Goal: Information Seeking & Learning: Learn about a topic

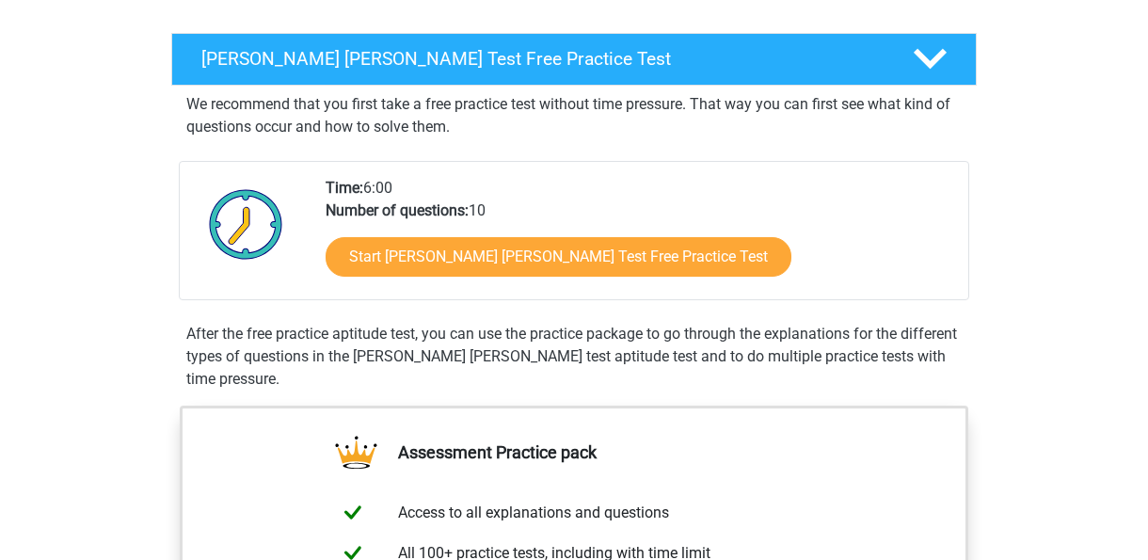
scroll to position [283, 0]
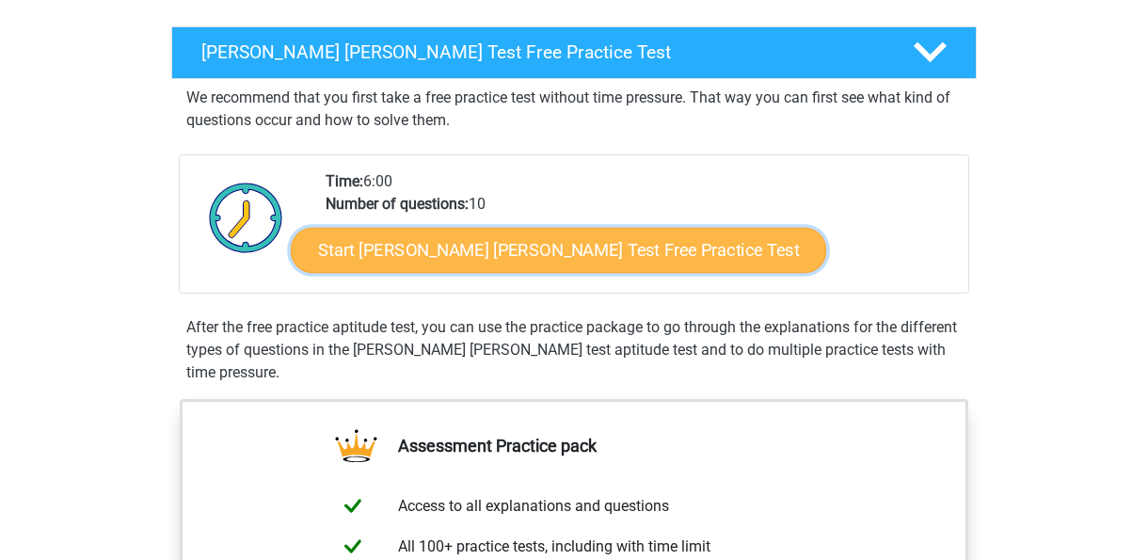
click at [526, 252] on link "Start Watson Glaser Test Free Practice Test" at bounding box center [558, 250] width 535 height 45
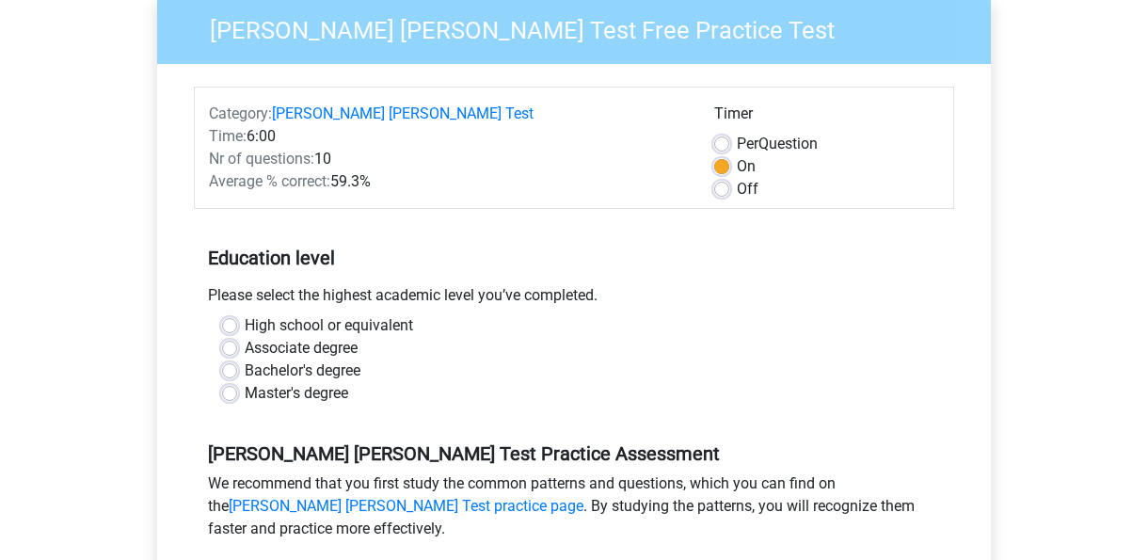
scroll to position [227, 0]
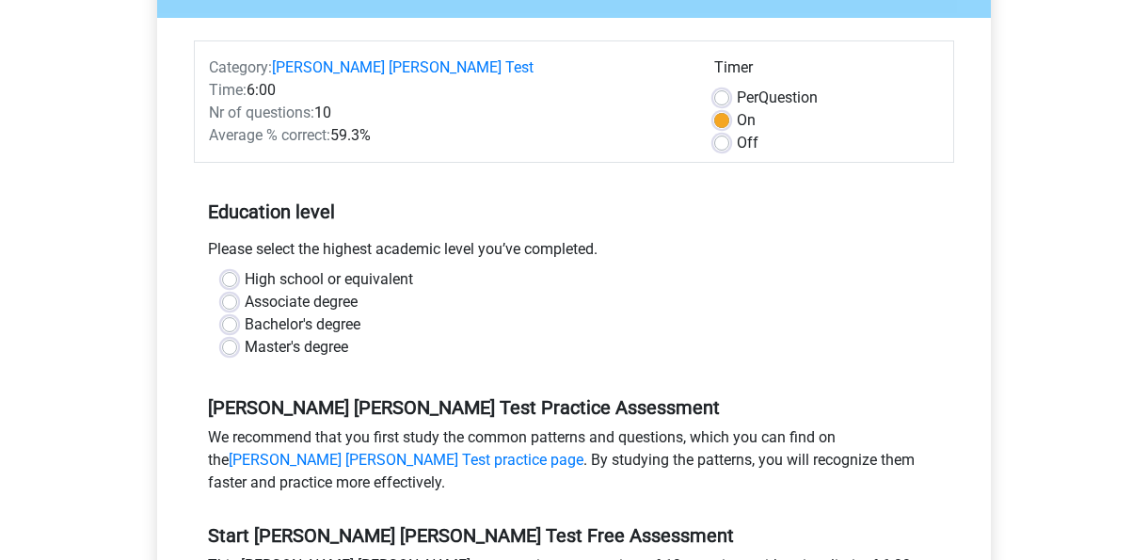
click at [245, 268] on label "High school or equivalent" at bounding box center [329, 279] width 168 height 23
click at [235, 268] on input "High school or equivalent" at bounding box center [229, 277] width 15 height 19
radio input "true"
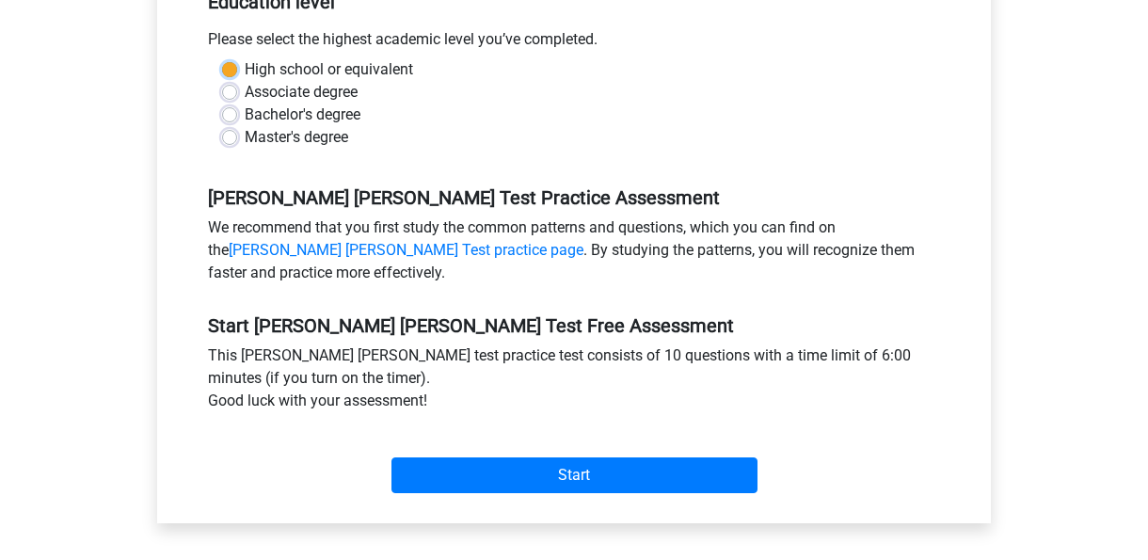
scroll to position [441, 0]
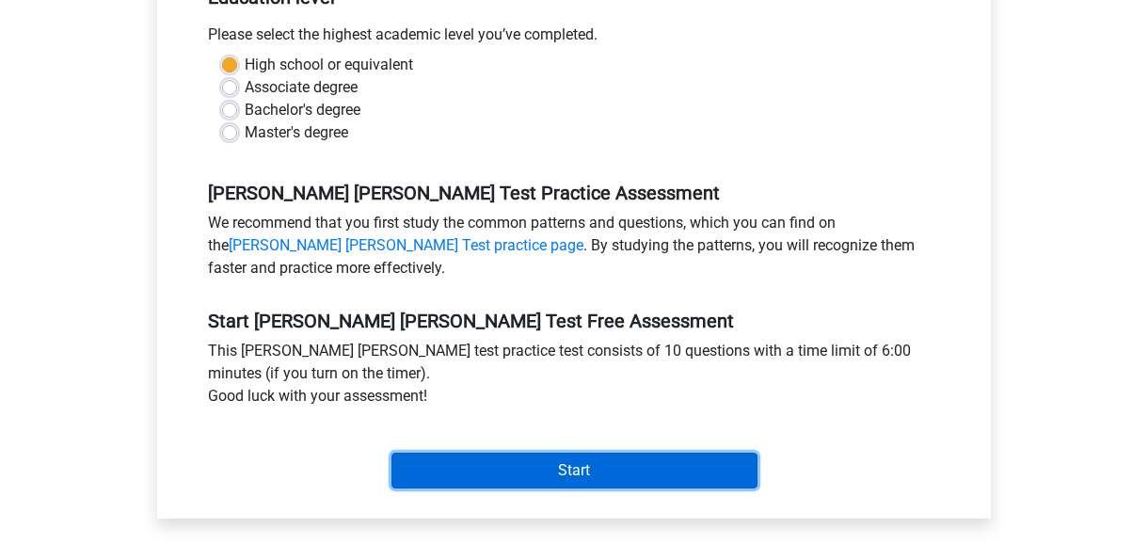
click at [601, 453] on input "Start" at bounding box center [574, 471] width 366 height 36
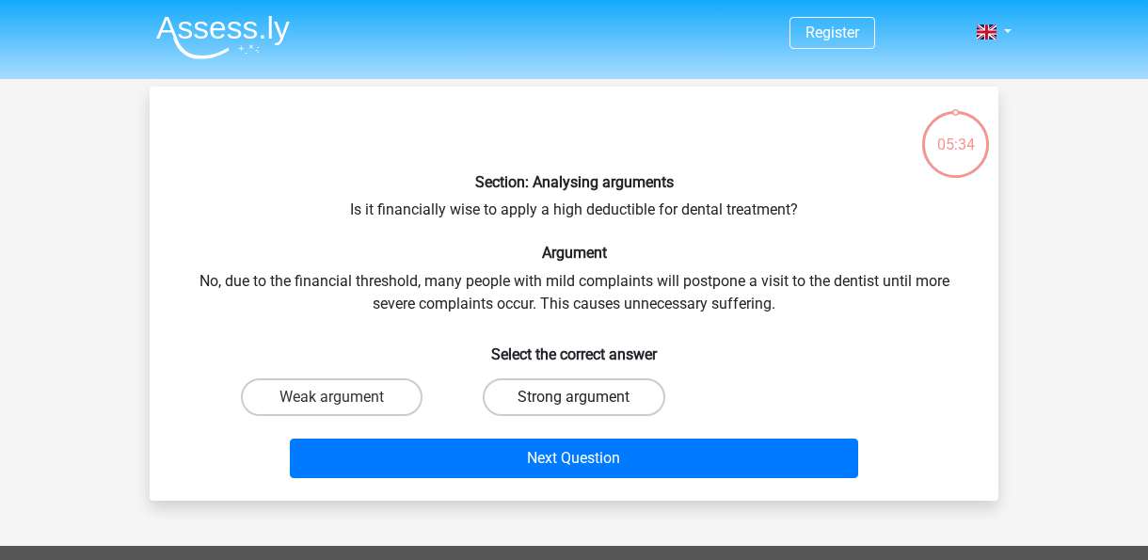
click at [520, 397] on label "Strong argument" at bounding box center [574, 397] width 182 height 38
click at [574, 397] on input "Strong argument" at bounding box center [580, 403] width 12 height 12
radio input "true"
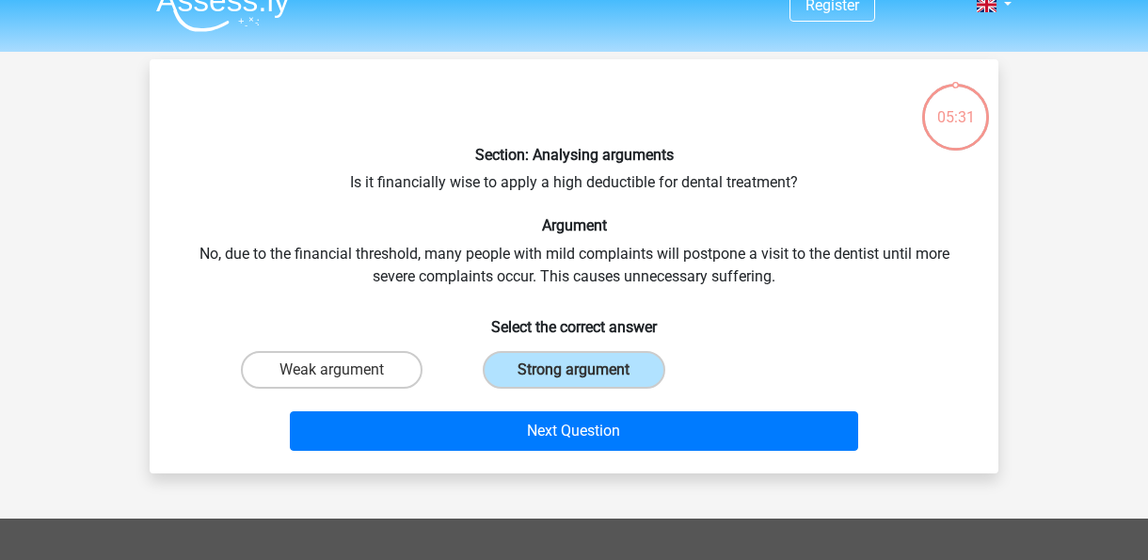
scroll to position [30, 0]
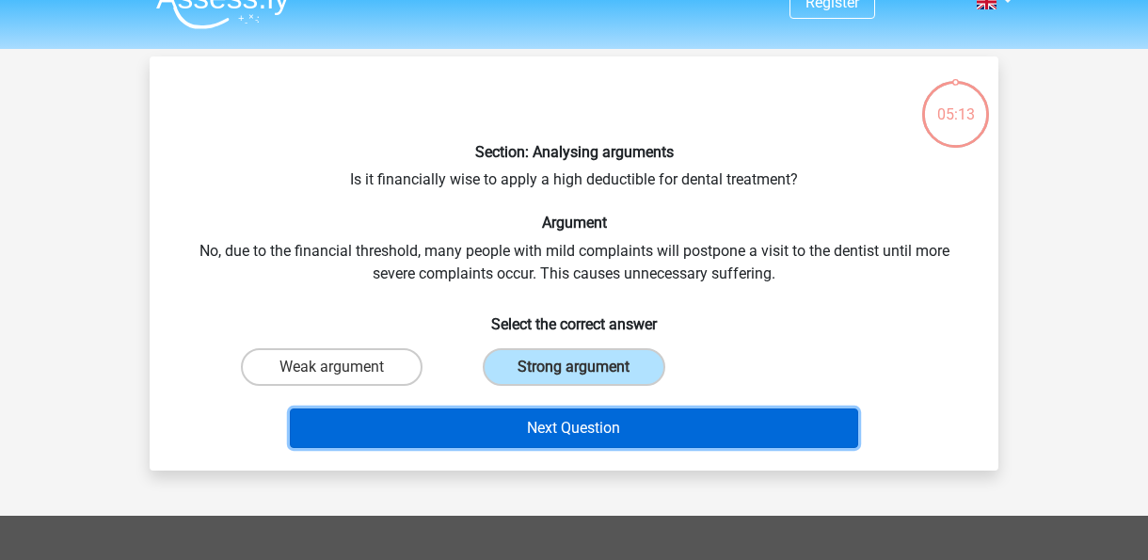
click at [702, 437] on button "Next Question" at bounding box center [574, 428] width 569 height 40
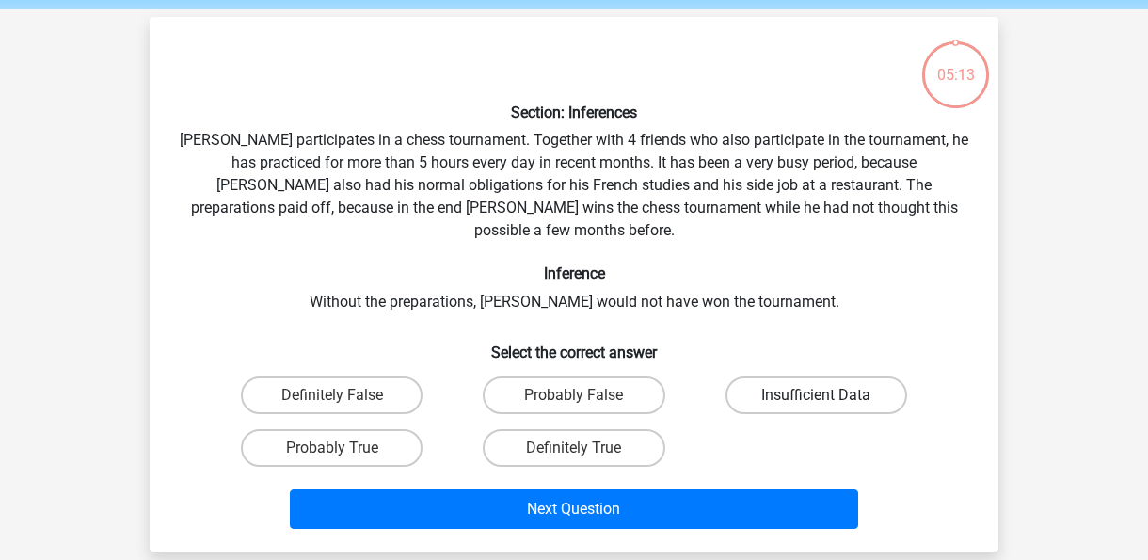
scroll to position [87, 0]
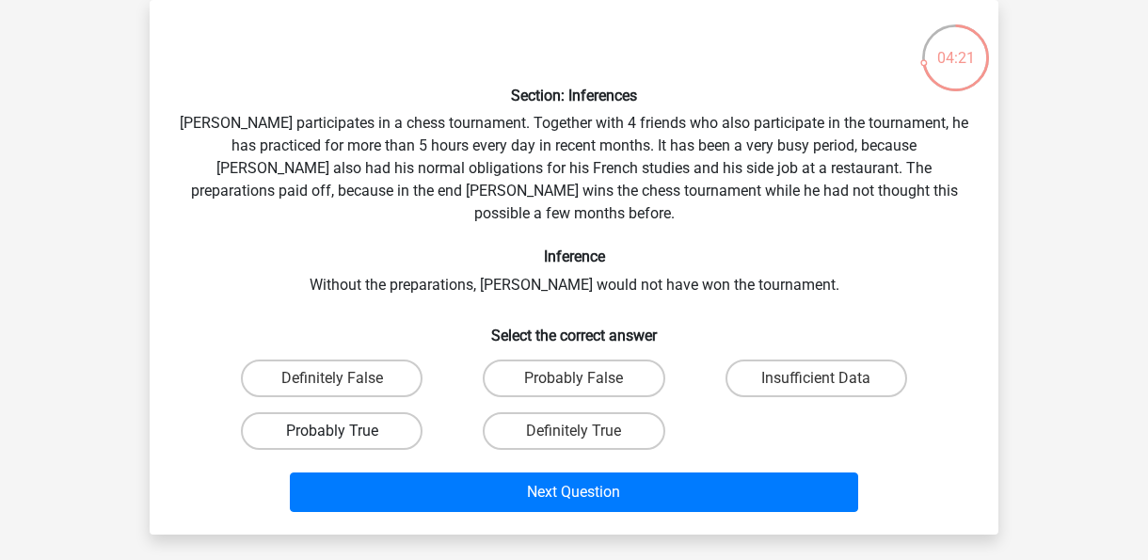
click at [378, 412] on label "Probably True" at bounding box center [332, 431] width 182 height 38
click at [344, 431] on input "Probably True" at bounding box center [338, 437] width 12 height 12
radio input "true"
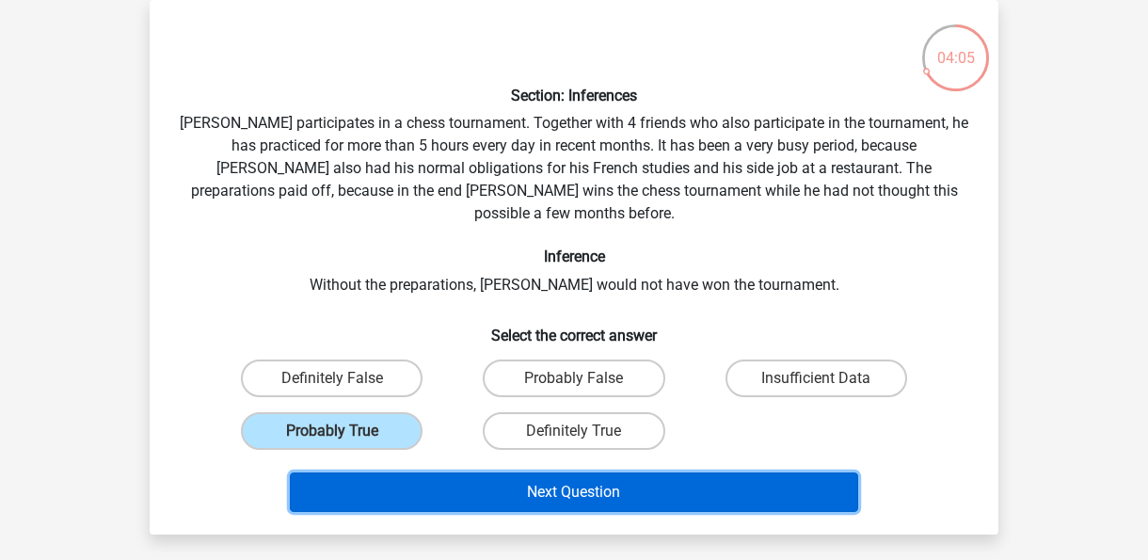
click at [595, 472] on button "Next Question" at bounding box center [574, 492] width 569 height 40
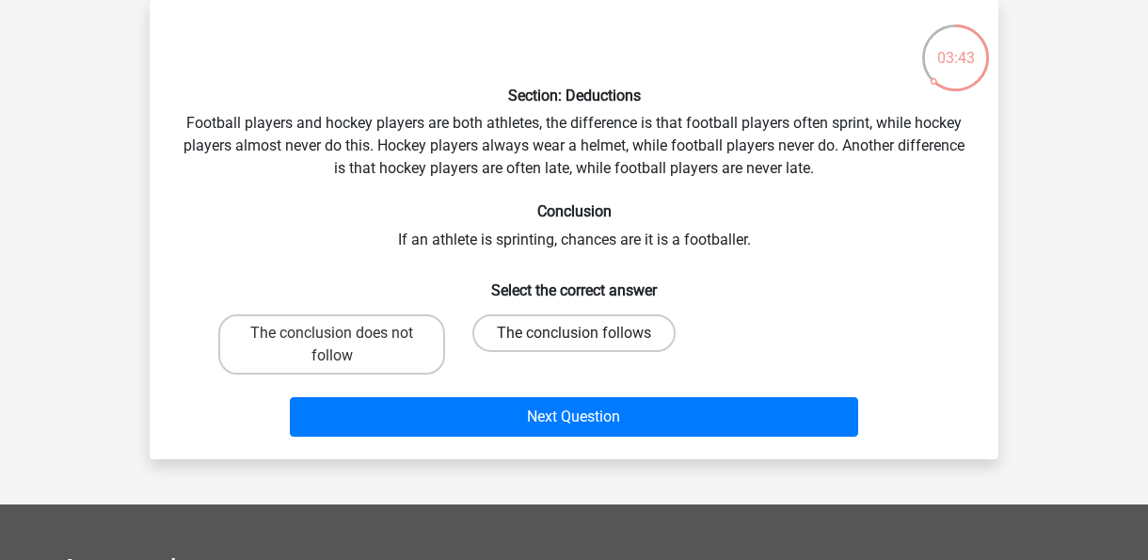
click at [538, 335] on label "The conclusion follows" at bounding box center [573, 333] width 203 height 38
click at [574, 335] on input "The conclusion follows" at bounding box center [580, 339] width 12 height 12
radio input "true"
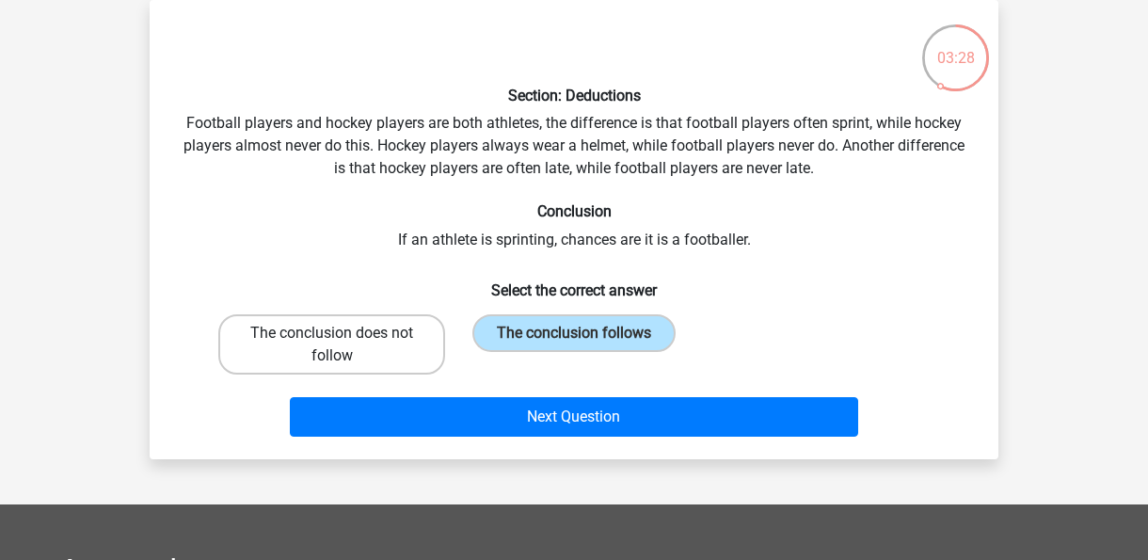
click at [385, 329] on label "The conclusion does not follow" at bounding box center [331, 344] width 227 height 60
click at [344, 333] on input "The conclusion does not follow" at bounding box center [338, 339] width 12 height 12
radio input "true"
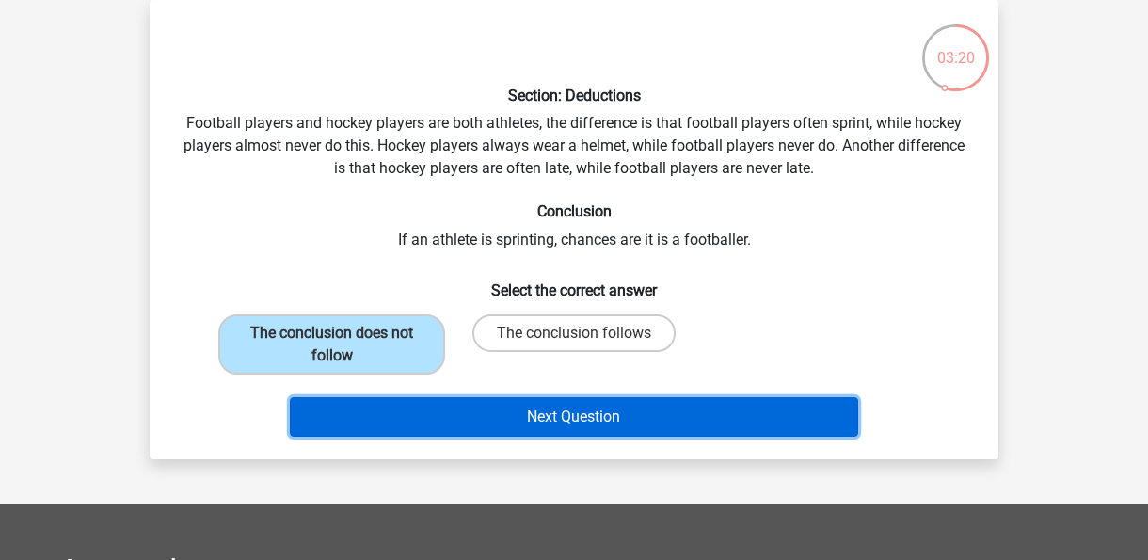
click at [628, 409] on button "Next Question" at bounding box center [574, 417] width 569 height 40
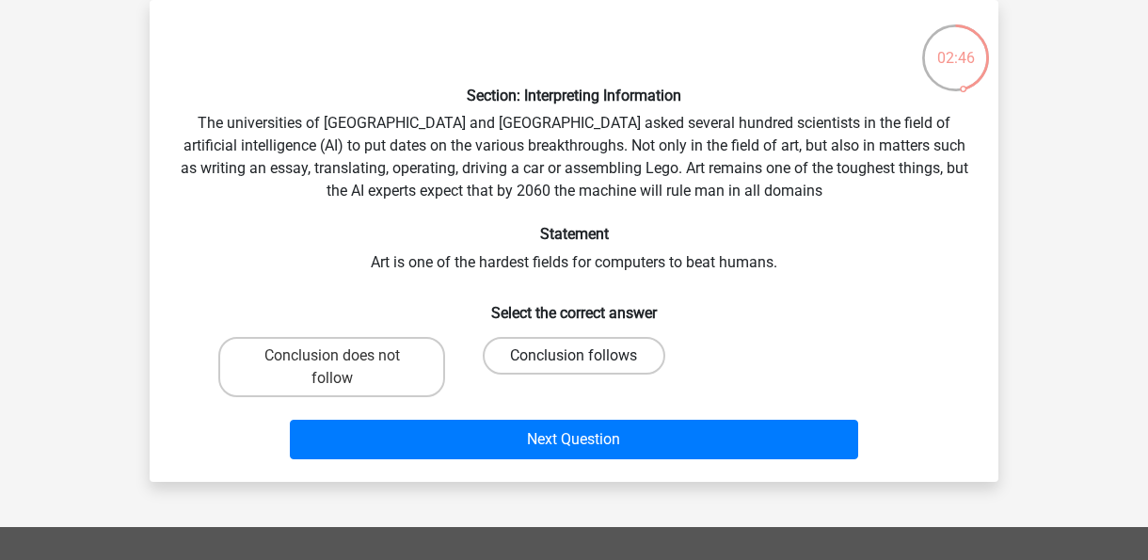
click at [530, 359] on label "Conclusion follows" at bounding box center [574, 356] width 182 height 38
click at [574, 359] on input "Conclusion follows" at bounding box center [580, 362] width 12 height 12
radio input "true"
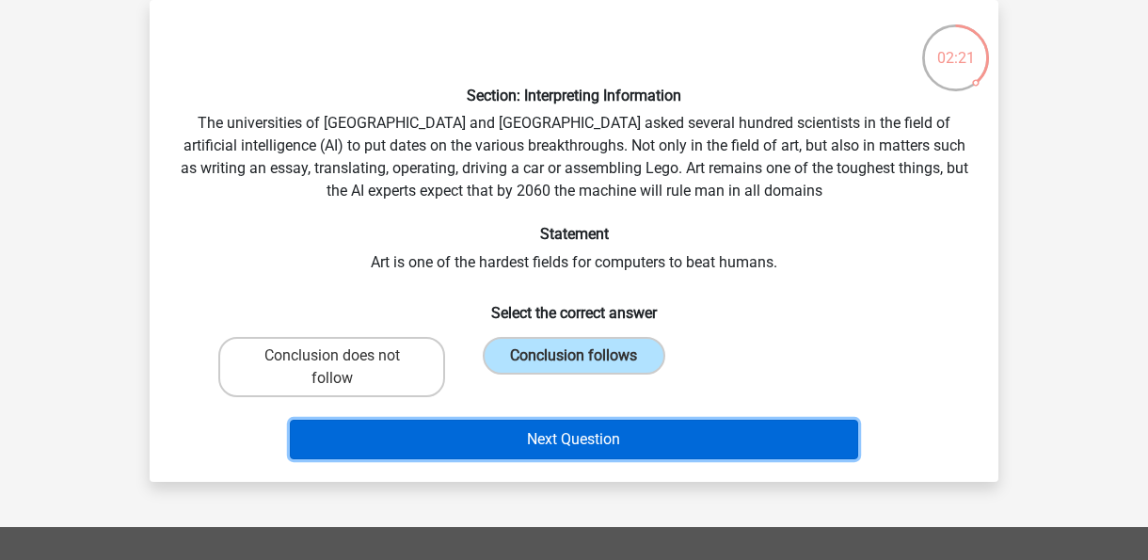
click at [674, 437] on button "Next Question" at bounding box center [574, 440] width 569 height 40
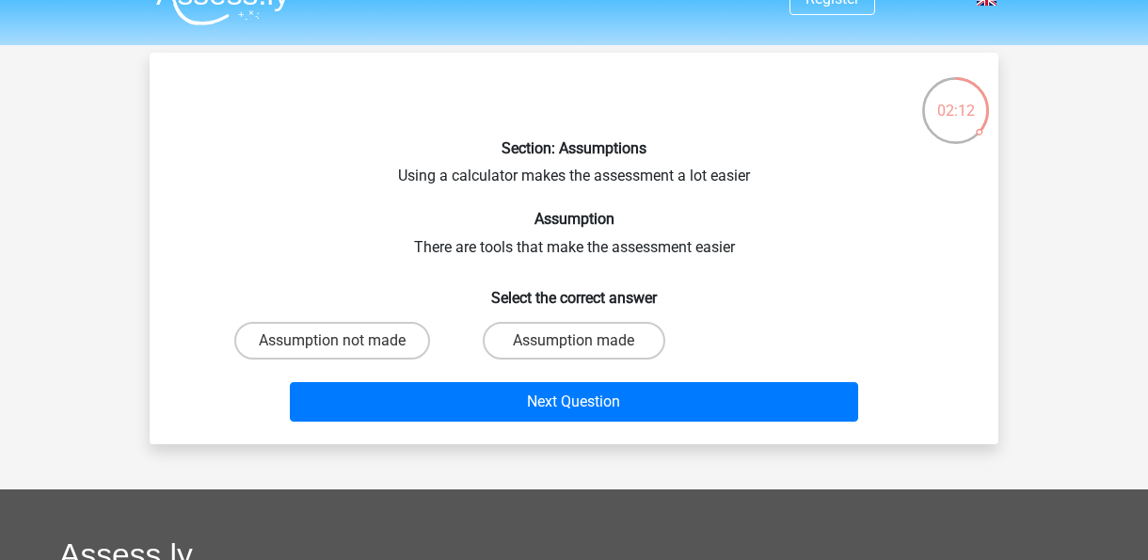
scroll to position [30, 0]
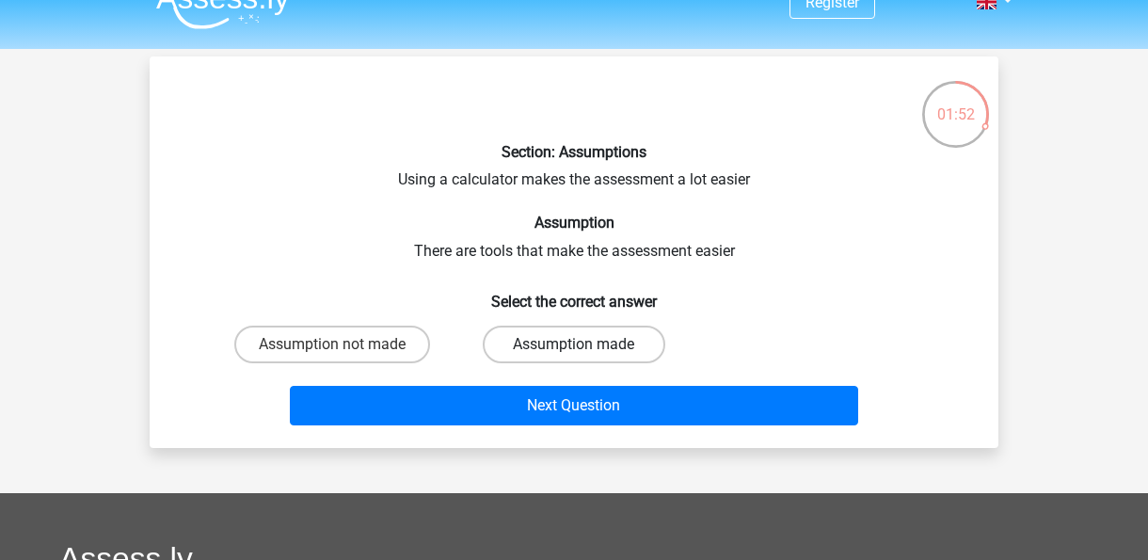
click at [548, 338] on label "Assumption made" at bounding box center [574, 345] width 182 height 38
click at [574, 344] on input "Assumption made" at bounding box center [580, 350] width 12 height 12
radio input "true"
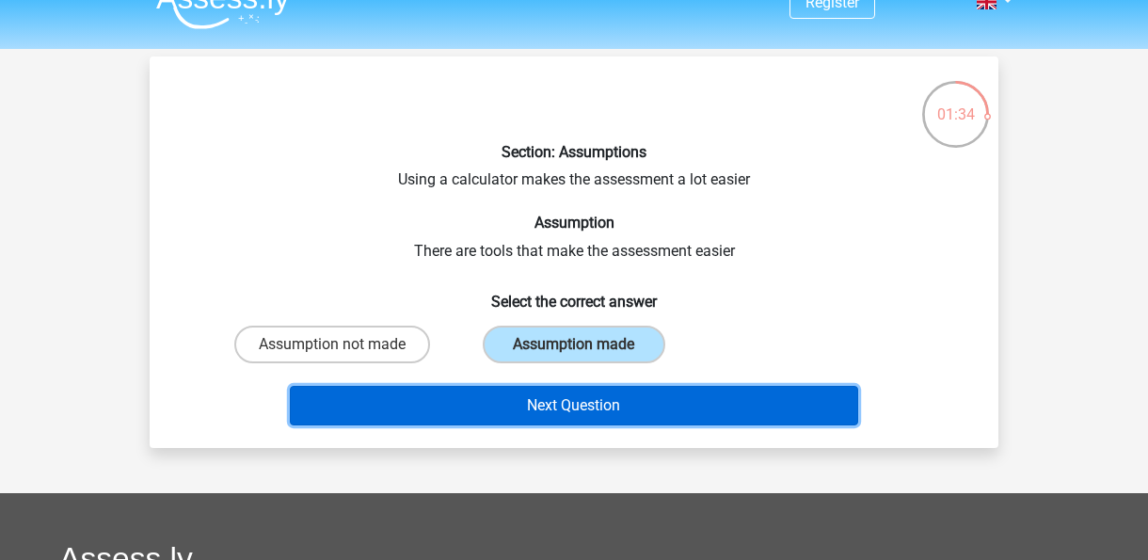
click at [617, 400] on button "Next Question" at bounding box center [574, 406] width 569 height 40
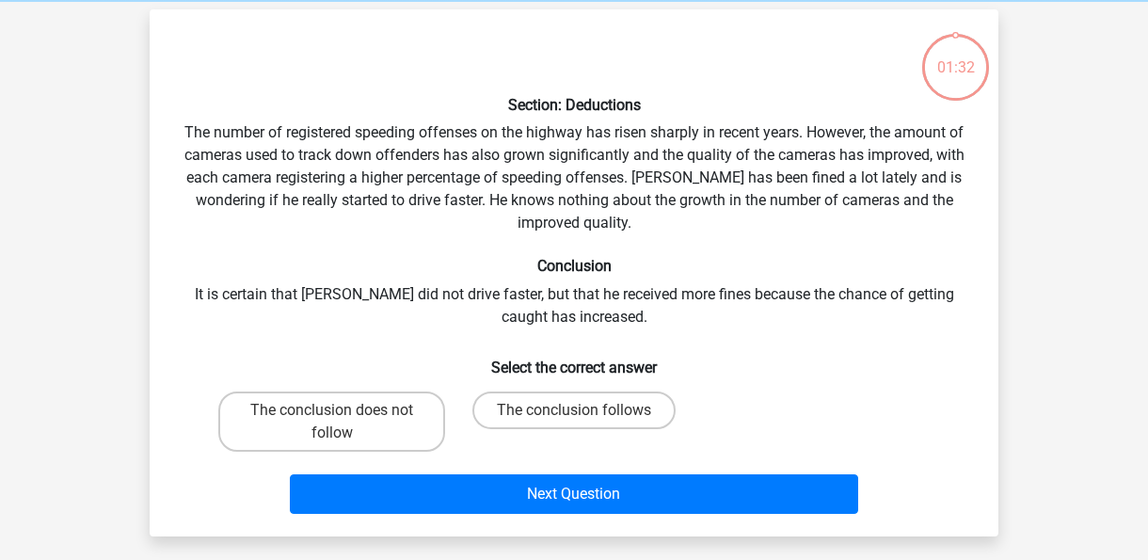
scroll to position [87, 0]
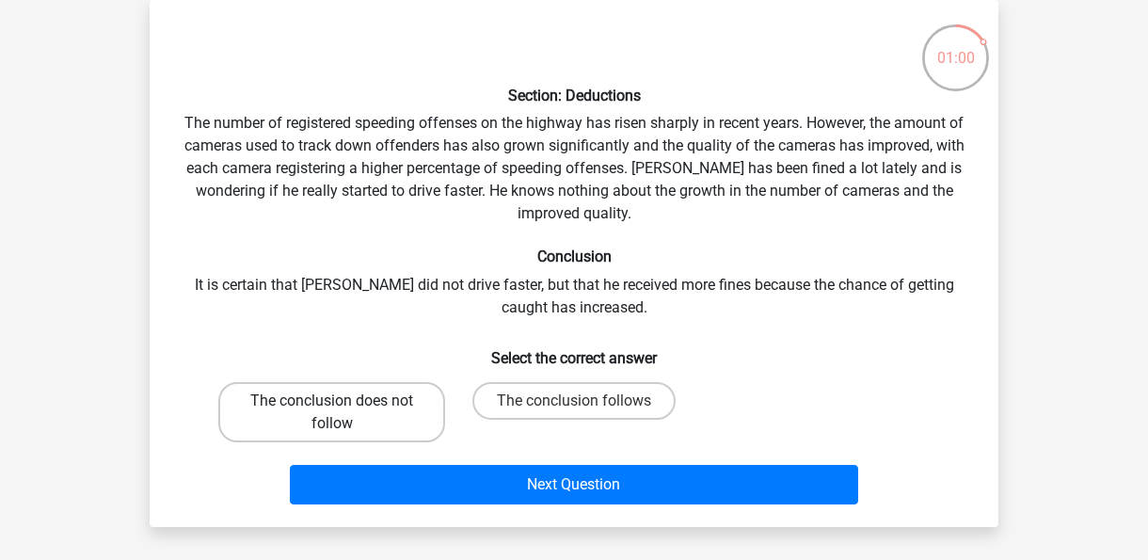
click at [402, 401] on label "The conclusion does not follow" at bounding box center [331, 412] width 227 height 60
click at [344, 401] on input "The conclusion does not follow" at bounding box center [338, 407] width 12 height 12
radio input "true"
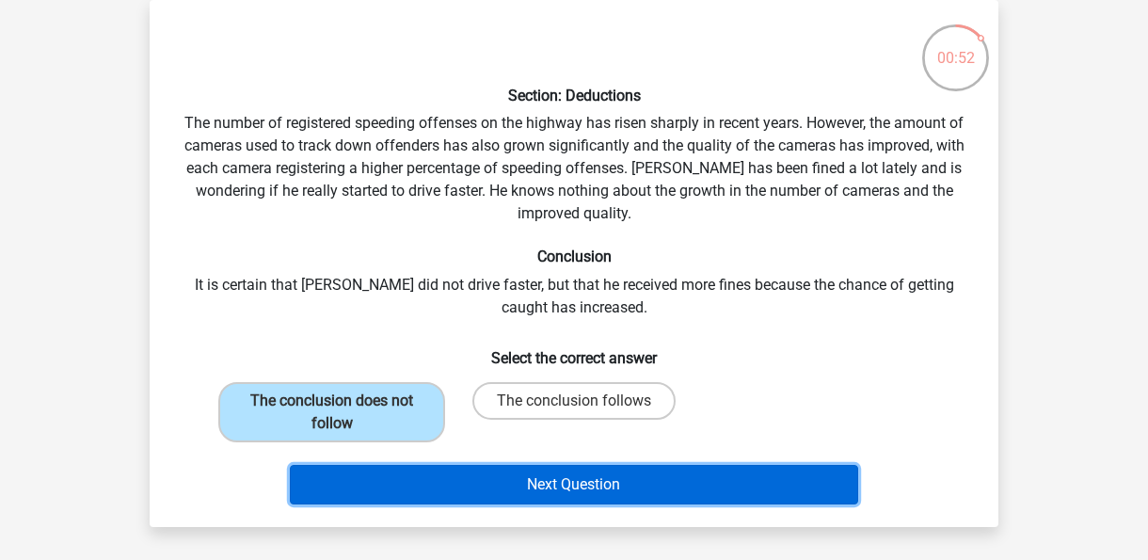
click at [674, 480] on button "Next Question" at bounding box center [574, 485] width 569 height 40
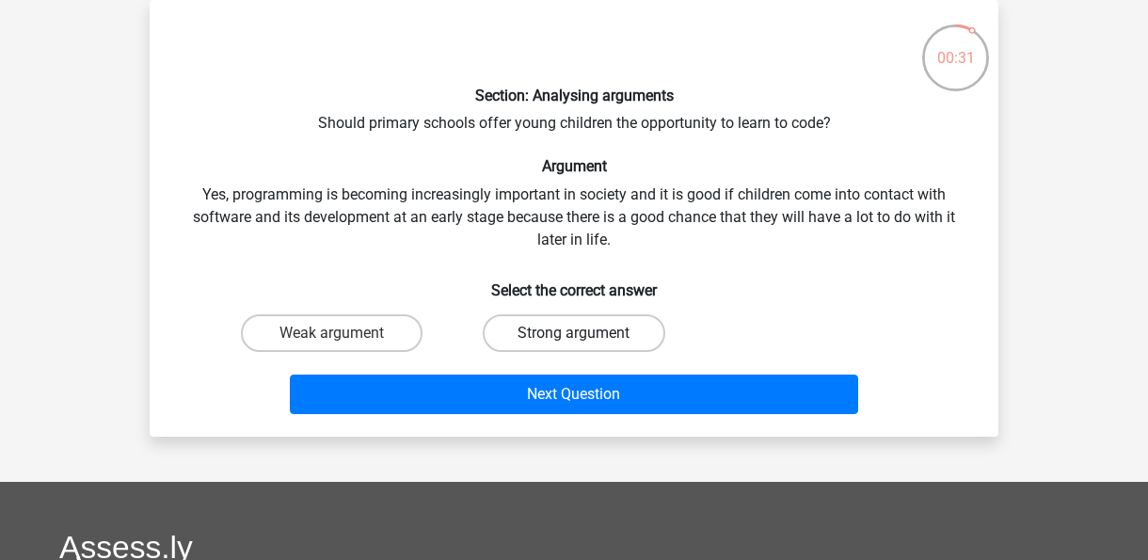
click at [536, 328] on label "Strong argument" at bounding box center [574, 333] width 182 height 38
click at [574, 333] on input "Strong argument" at bounding box center [580, 339] width 12 height 12
radio input "true"
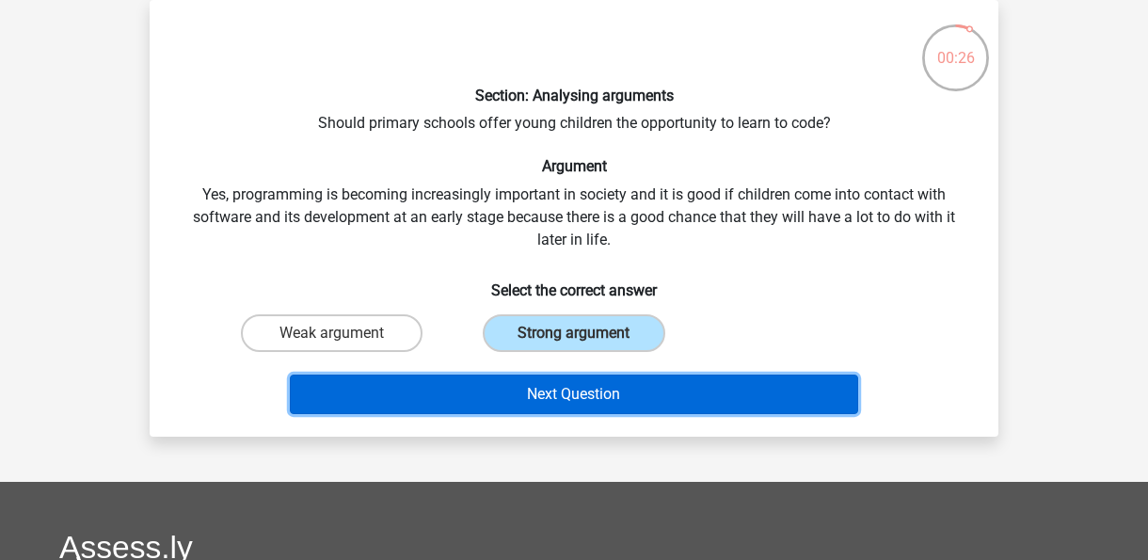
click at [585, 384] on button "Next Question" at bounding box center [574, 394] width 569 height 40
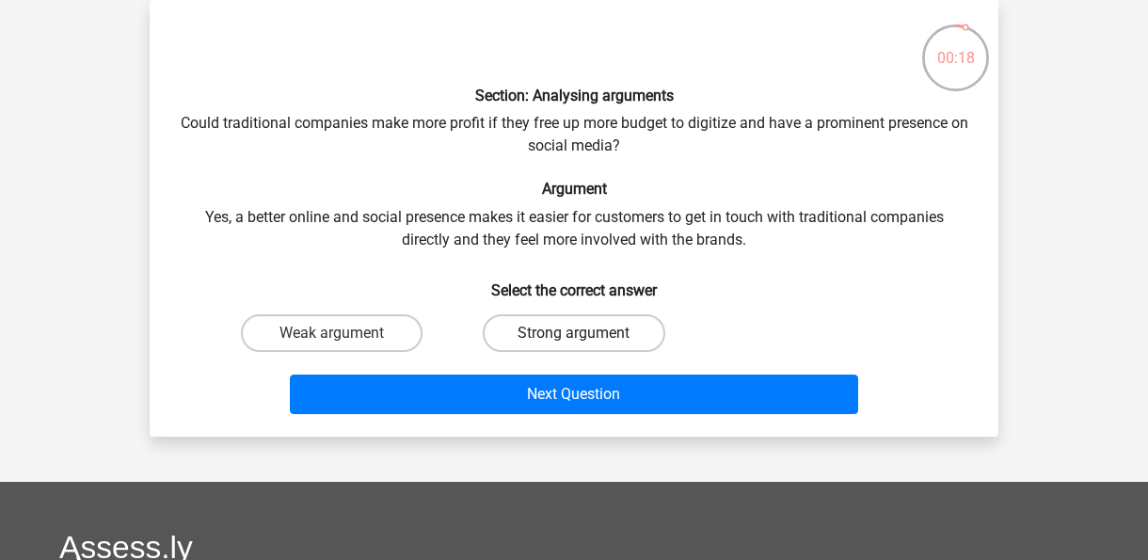
click at [554, 330] on label "Strong argument" at bounding box center [574, 333] width 182 height 38
click at [574, 333] on input "Strong argument" at bounding box center [580, 339] width 12 height 12
radio input "true"
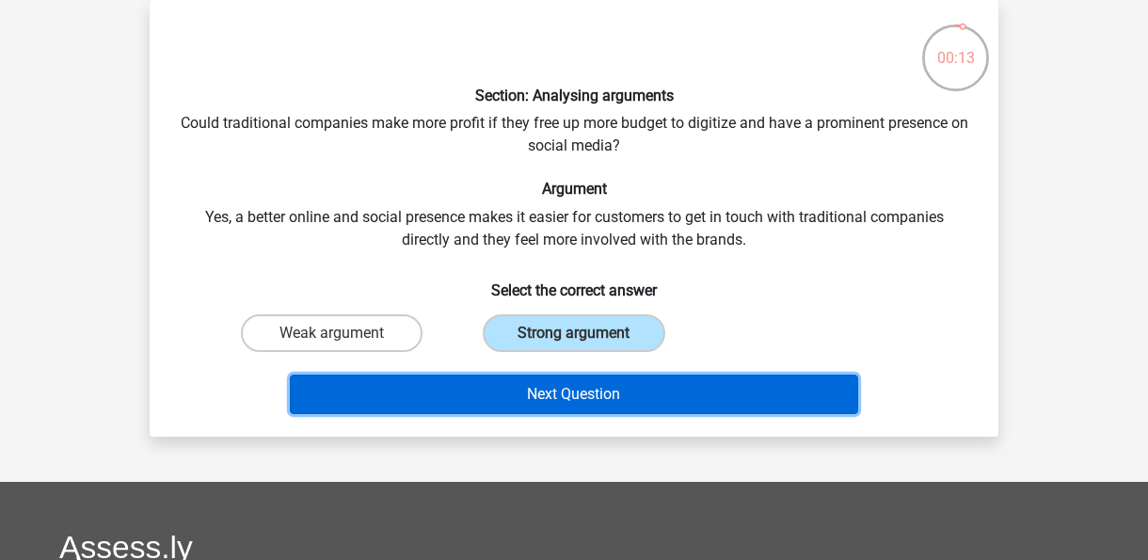
click at [506, 389] on button "Next Question" at bounding box center [574, 394] width 569 height 40
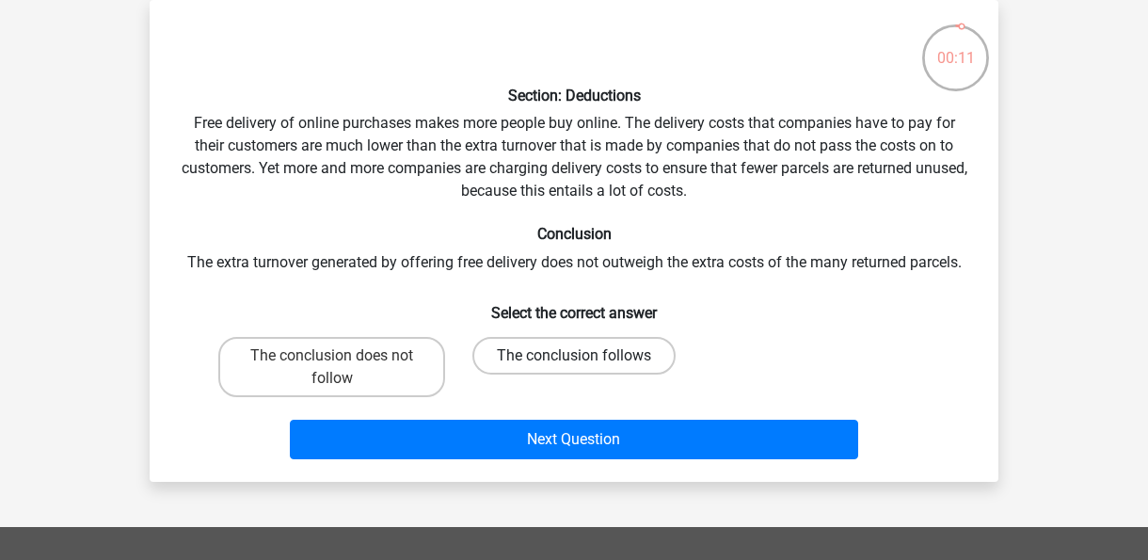
click at [563, 357] on label "The conclusion follows" at bounding box center [573, 356] width 203 height 38
click at [574, 357] on input "The conclusion follows" at bounding box center [580, 362] width 12 height 12
radio input "true"
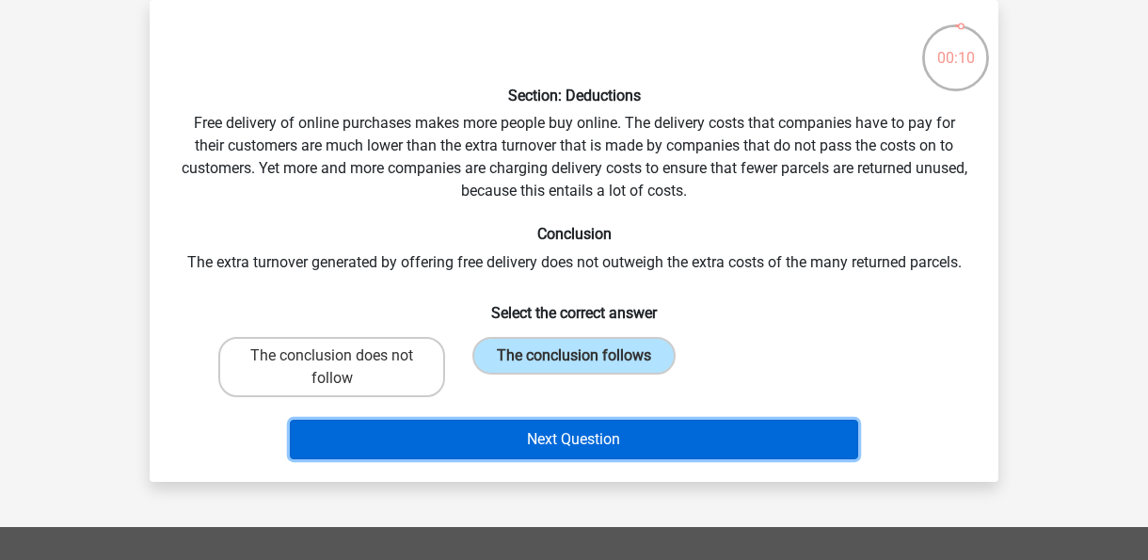
click at [580, 431] on button "Next Question" at bounding box center [574, 440] width 569 height 40
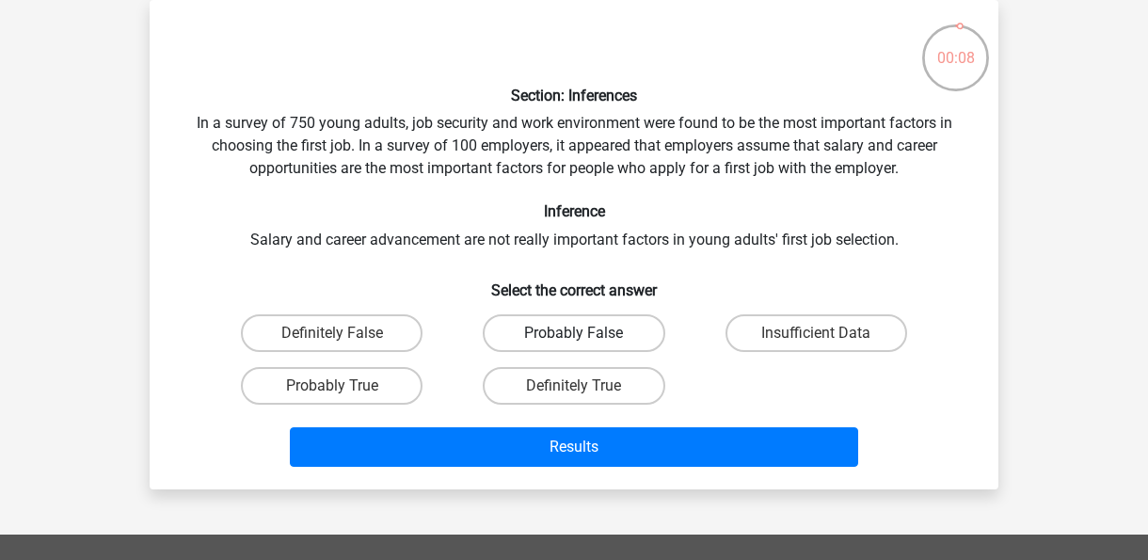
click at [619, 332] on label "Probably False" at bounding box center [574, 333] width 182 height 38
click at [586, 333] on input "Probably False" at bounding box center [580, 339] width 12 height 12
radio input "true"
click at [643, 423] on div "Results" at bounding box center [574, 443] width 788 height 62
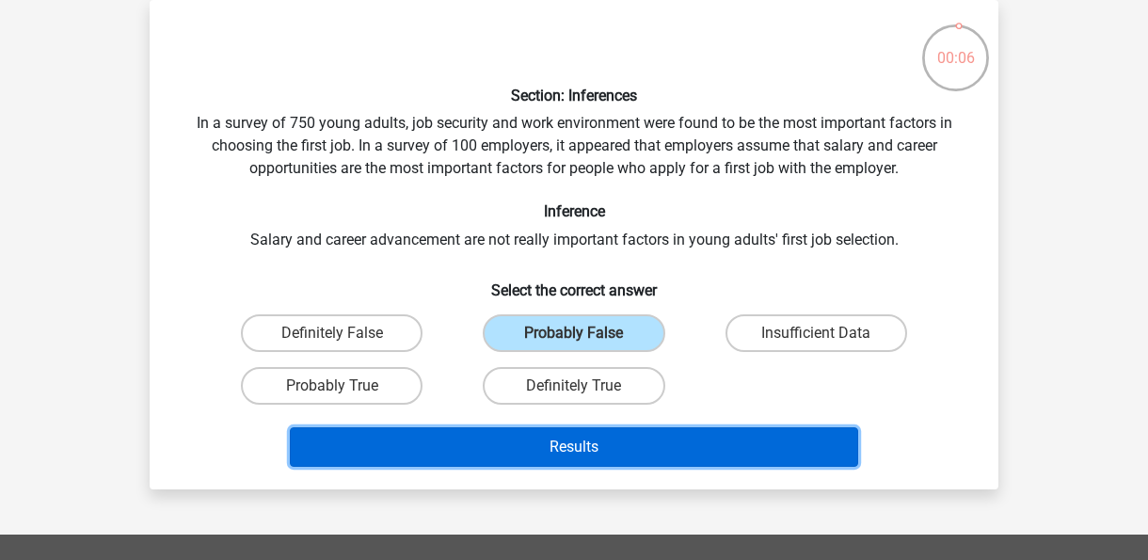
click at [640, 430] on button "Results" at bounding box center [574, 447] width 569 height 40
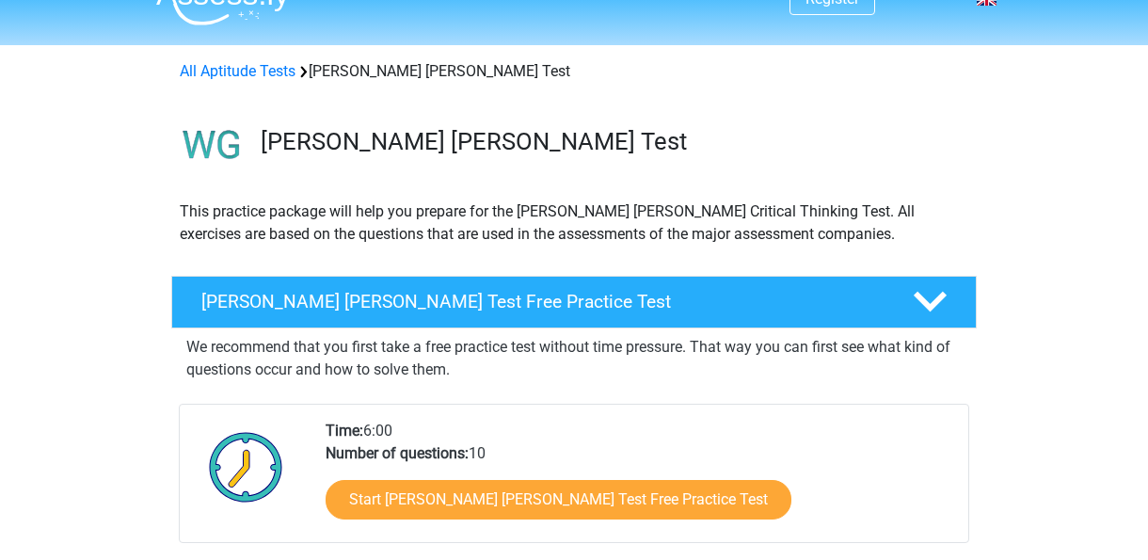
scroll to position [18, 0]
